Goal: Information Seeking & Learning: Learn about a topic

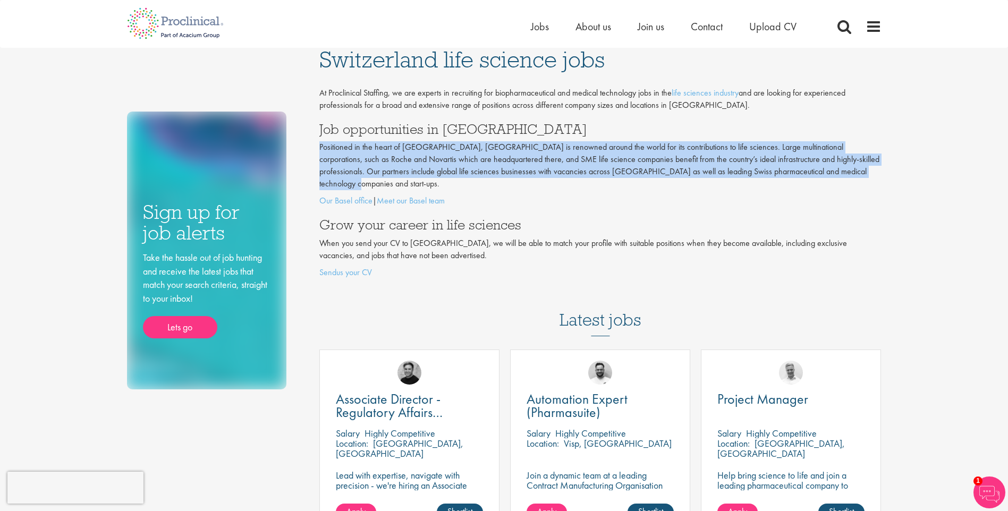
drag, startPoint x: 858, startPoint y: 172, endPoint x: 313, endPoint y: 152, distance: 545.7
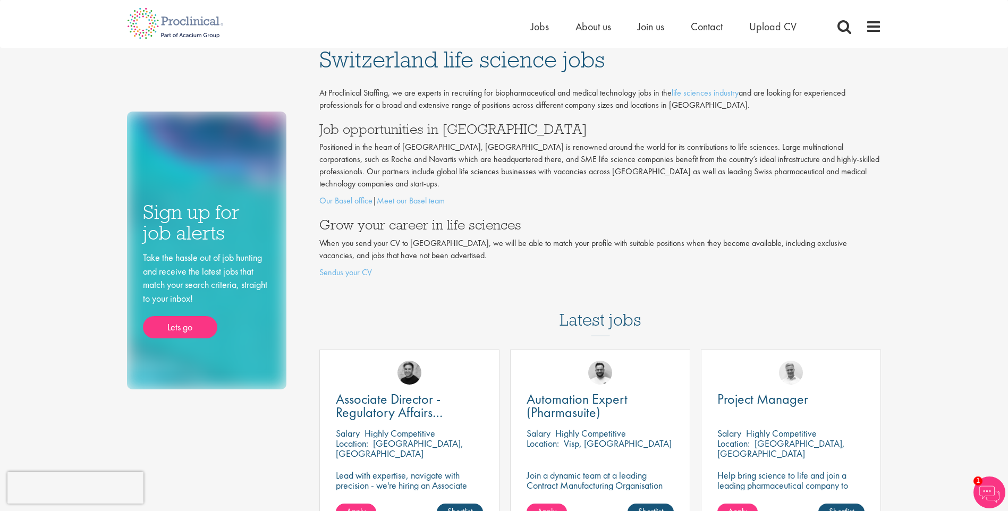
click at [573, 120] on div "At Proclinical Staffing, we are experts in recruiting for biopharmaceutical and…" at bounding box center [600, 183] width 562 height 192
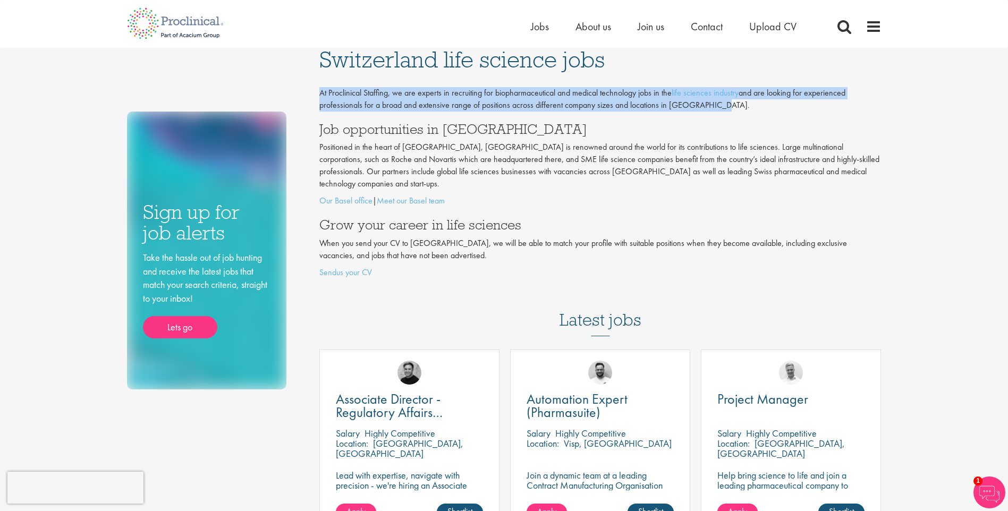
drag, startPoint x: 685, startPoint y: 105, endPoint x: 313, endPoint y: 87, distance: 373.0
click at [598, 29] on span "About us" at bounding box center [594, 27] width 36 height 14
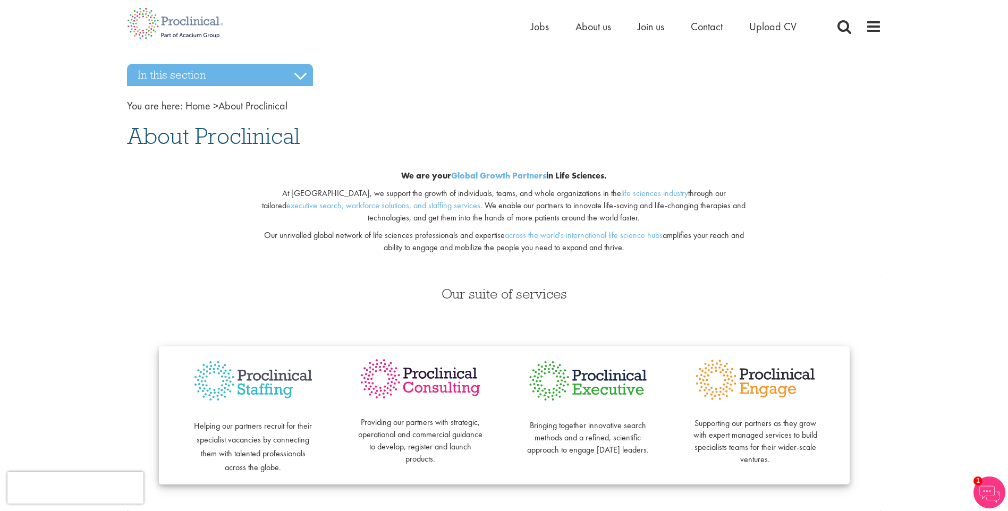
drag, startPoint x: 392, startPoint y: 175, endPoint x: 687, endPoint y: 248, distance: 303.8
click at [687, 248] on div "We are your Global Growth Partners in Life Sciences. At [GEOGRAPHIC_DATA], we s…" at bounding box center [504, 215] width 514 height 124
copy div "We are your Global Growth Partners in Life Sciences. At [GEOGRAPHIC_DATA], we s…"
